Goal: Task Accomplishment & Management: Use online tool/utility

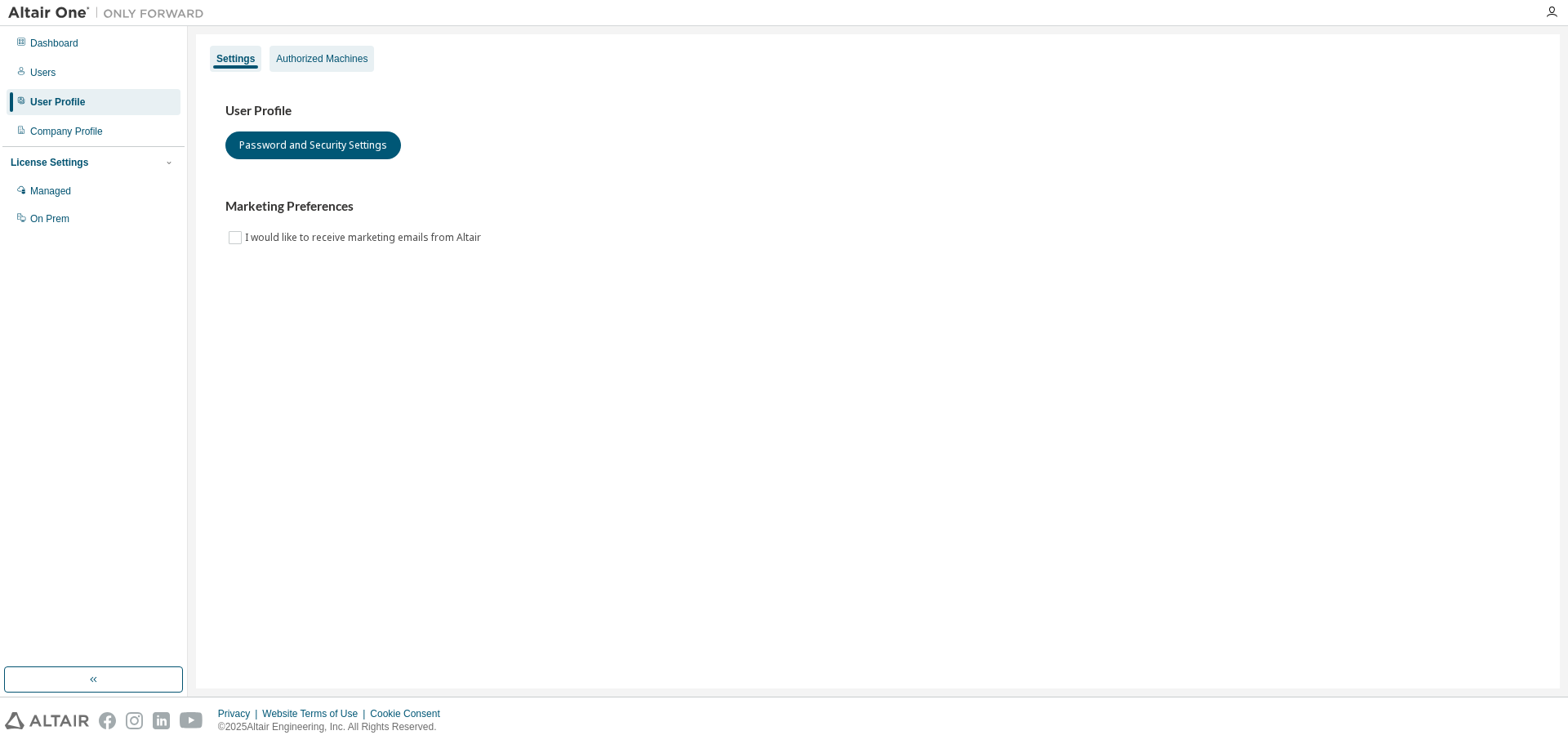
click at [312, 57] on div "Authorized Machines" at bounding box center [321, 59] width 91 height 13
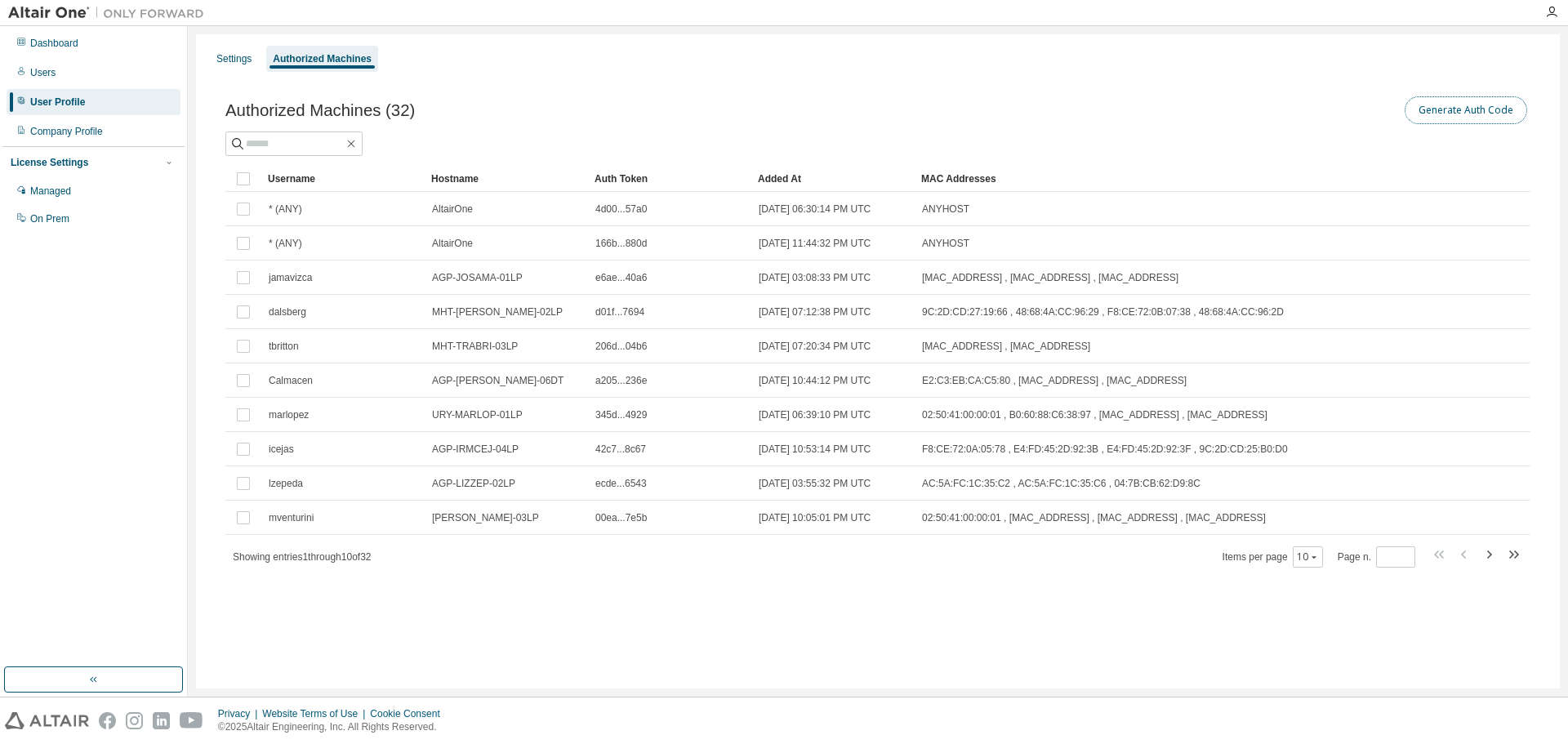
click at [1472, 99] on button "Generate Auth Code" at bounding box center [1465, 110] width 123 height 28
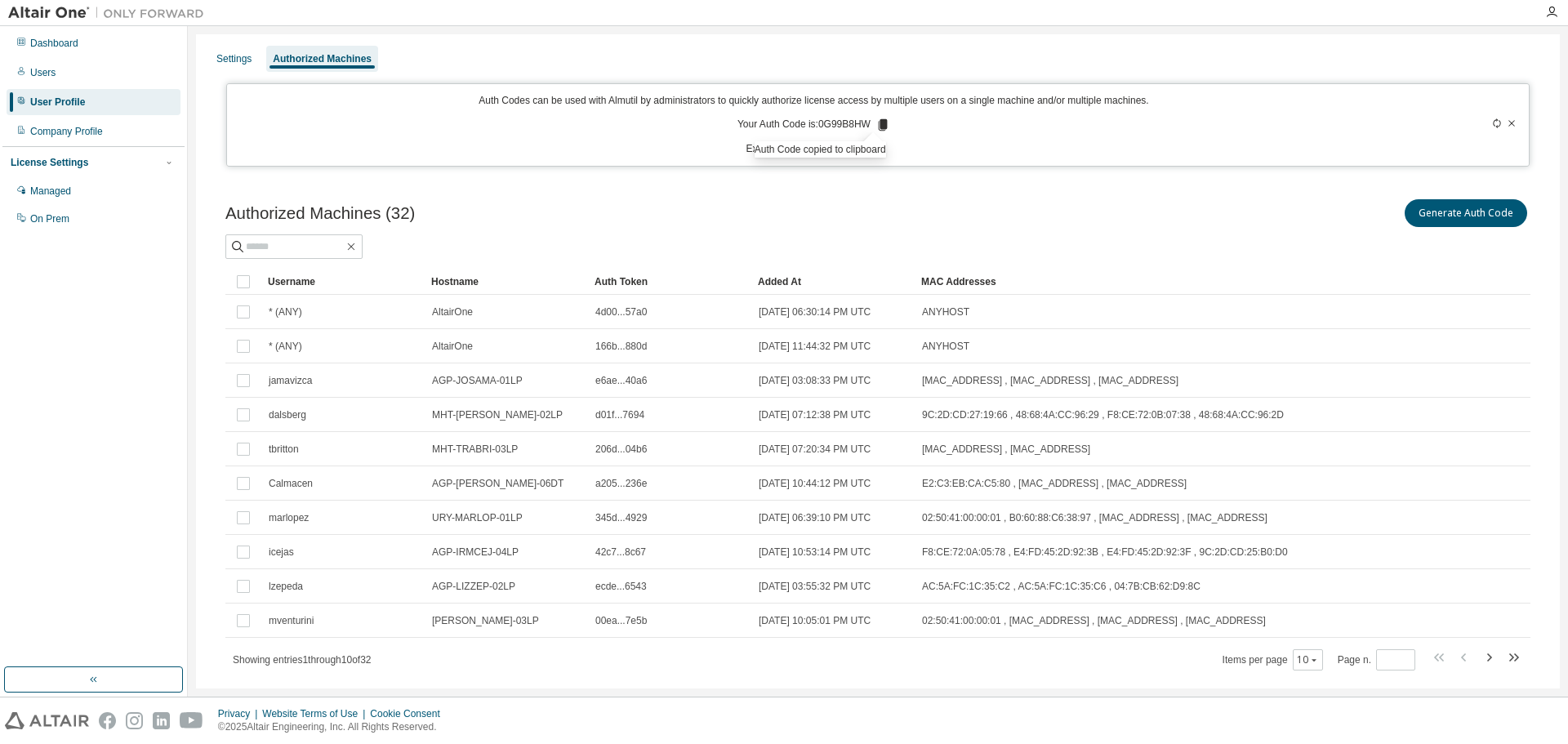
click at [967, 212] on div "Generate Auth Code" at bounding box center [1204, 212] width 653 height 34
click at [1507, 121] on icon at bounding box center [1512, 124] width 10 height 10
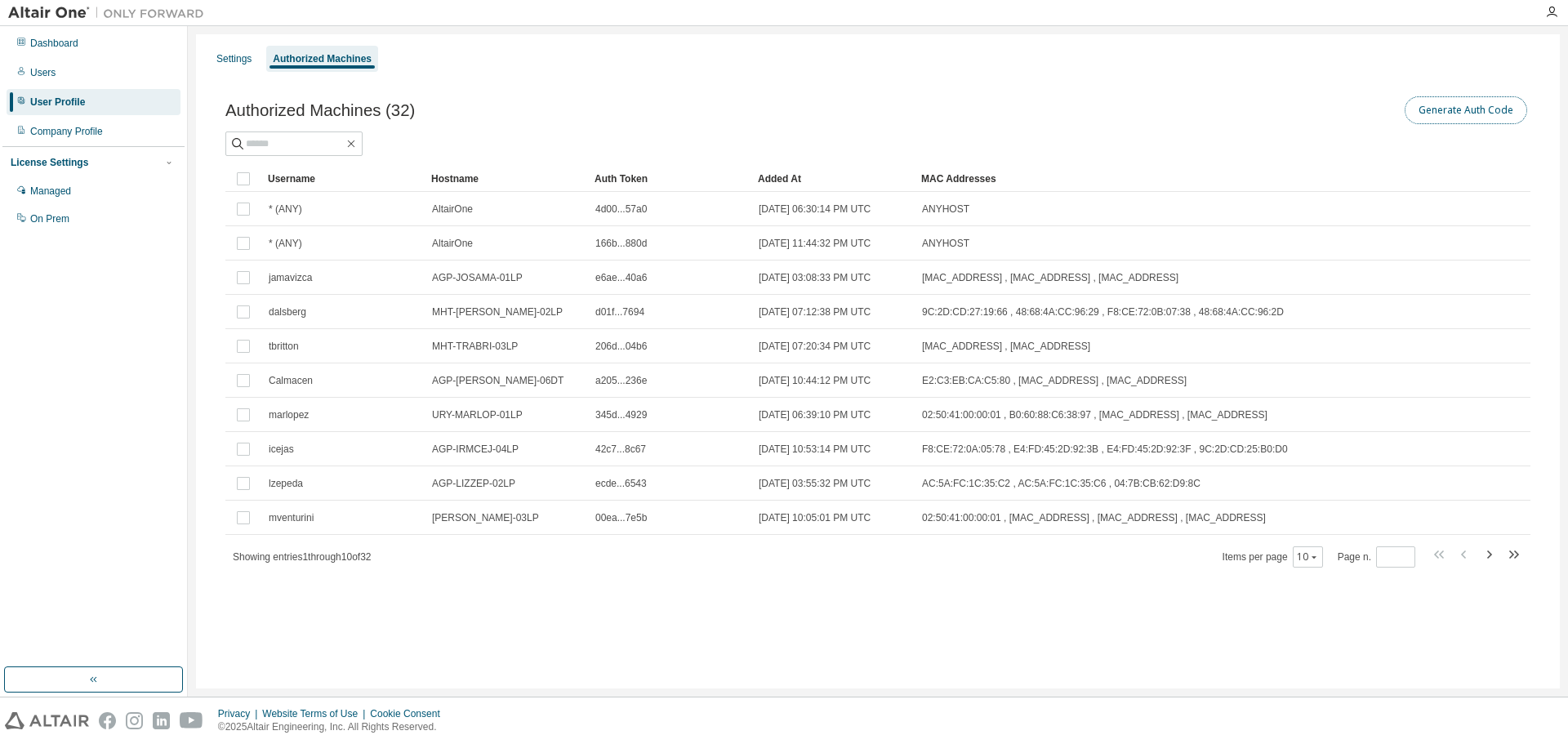
click at [1451, 110] on button "Generate Auth Code" at bounding box center [1465, 110] width 123 height 28
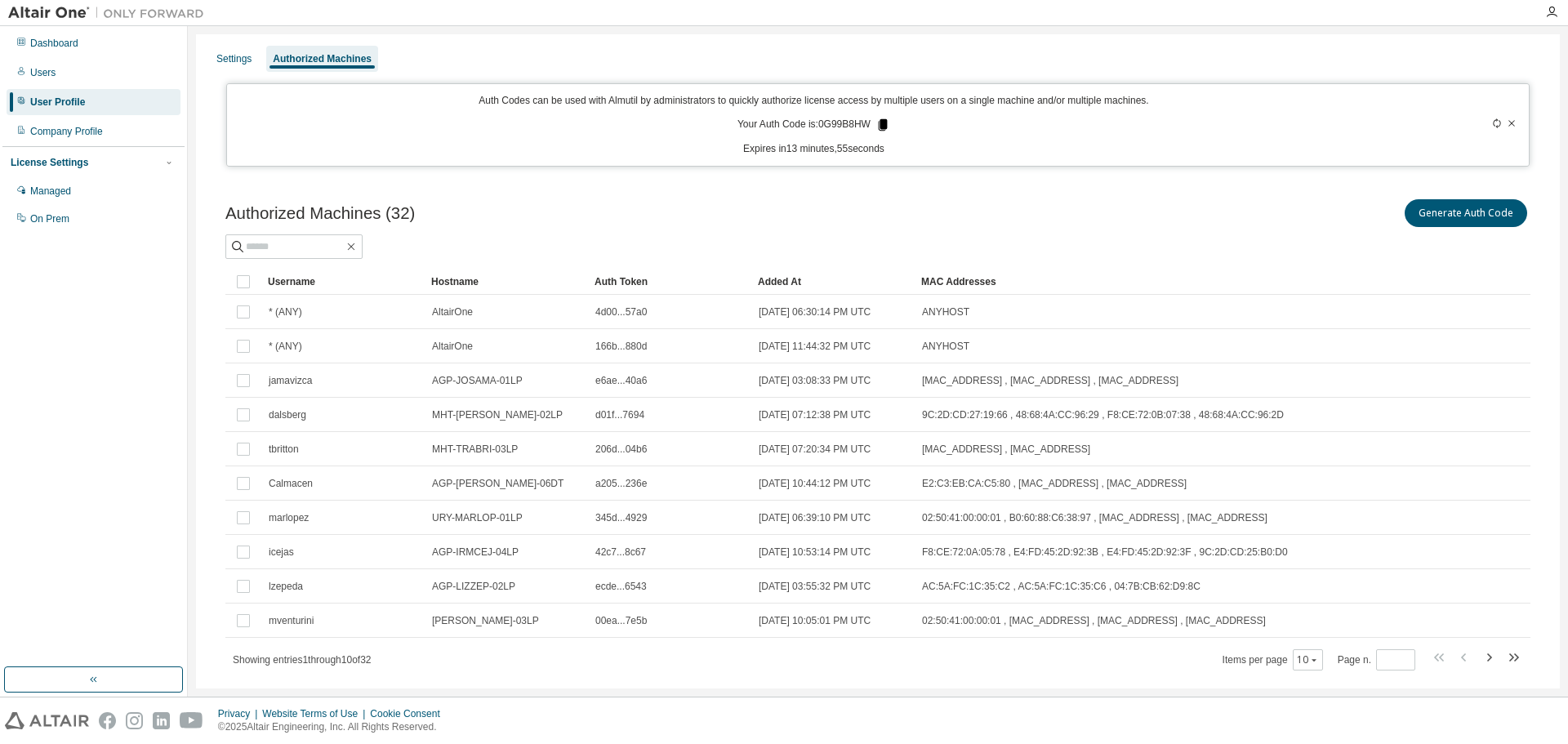
click at [878, 125] on icon at bounding box center [883, 125] width 9 height 12
